Goal: Task Accomplishment & Management: Manage account settings

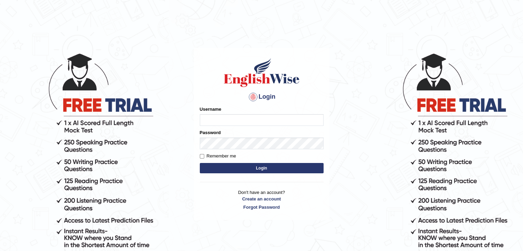
click at [227, 121] on input "Username" at bounding box center [262, 120] width 124 height 12
type input "bijaya.t"
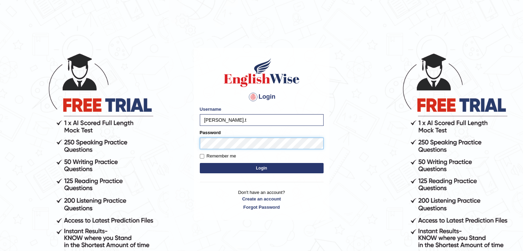
click at [200, 163] on button "Login" at bounding box center [262, 168] width 124 height 10
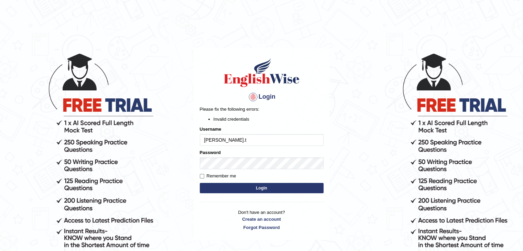
click at [217, 142] on input "[PERSON_NAME].t" at bounding box center [262, 140] width 124 height 12
type input "bijayat"
click at [221, 184] on button "Login" at bounding box center [262, 188] width 124 height 10
click at [226, 136] on input "bijayat" at bounding box center [262, 140] width 124 height 12
type input "b"
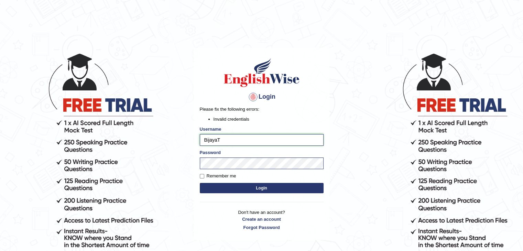
type input "BijayaT"
click at [200, 183] on button "Login" at bounding box center [262, 188] width 124 height 10
